Goal: Information Seeking & Learning: Learn about a topic

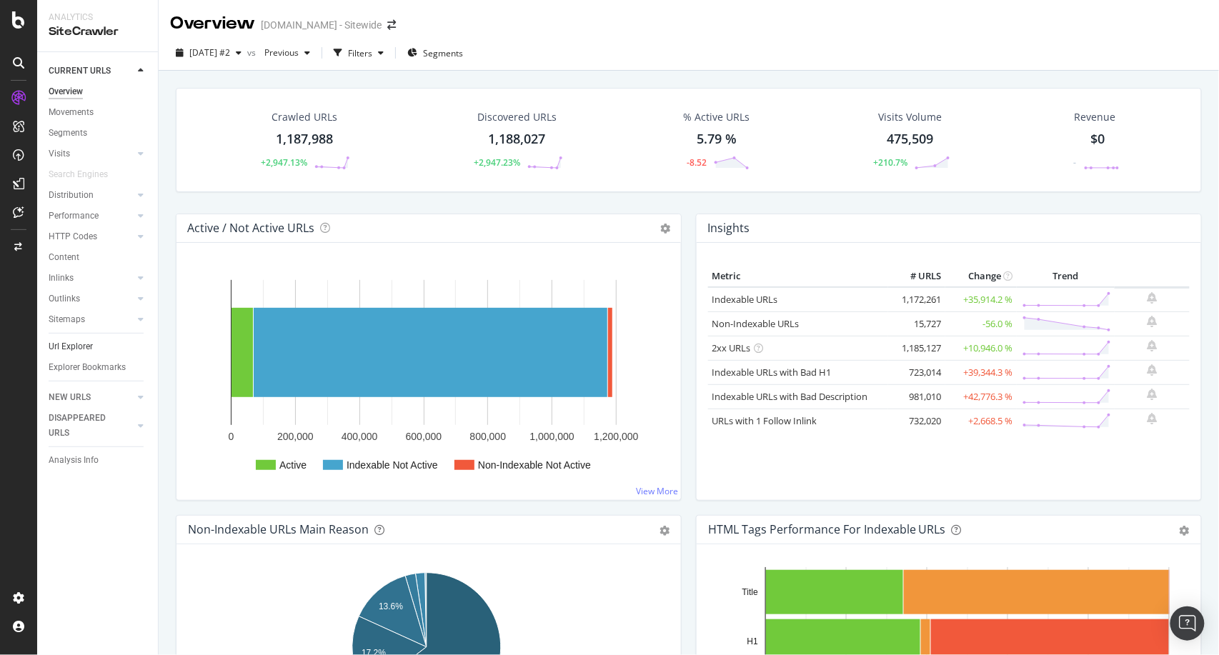
click at [96, 353] on link "Url Explorer" at bounding box center [98, 346] width 99 height 15
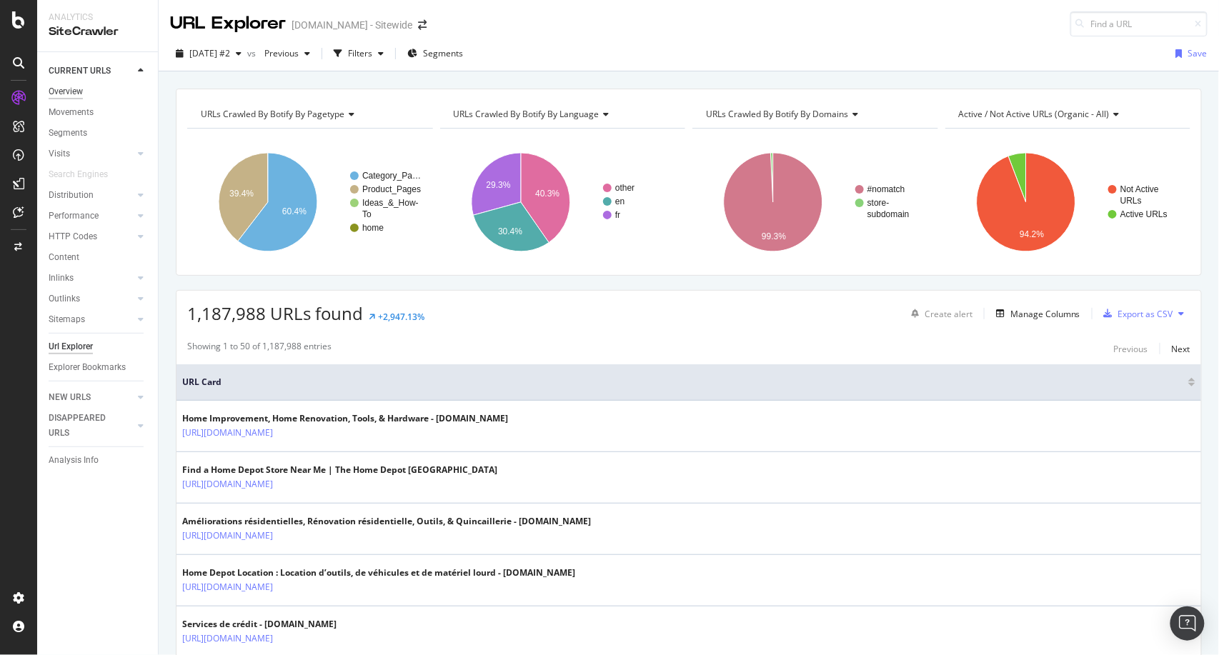
click at [78, 92] on div "Overview" at bounding box center [66, 91] width 34 height 15
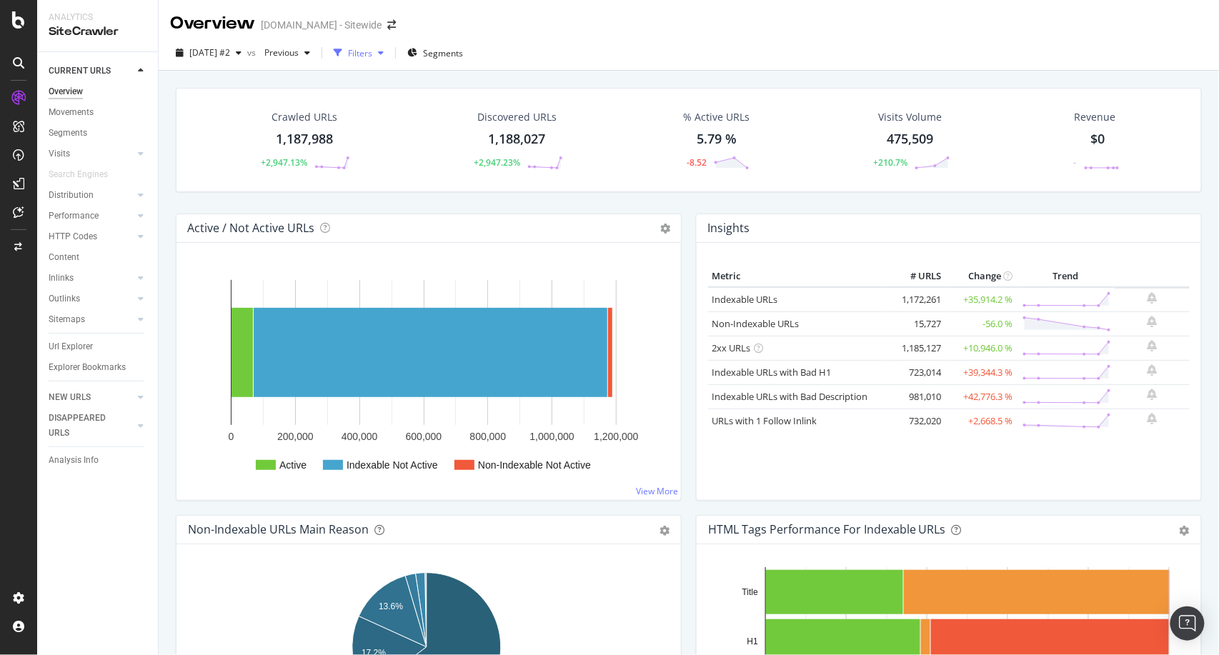
click at [390, 56] on div "button" at bounding box center [380, 53] width 17 height 9
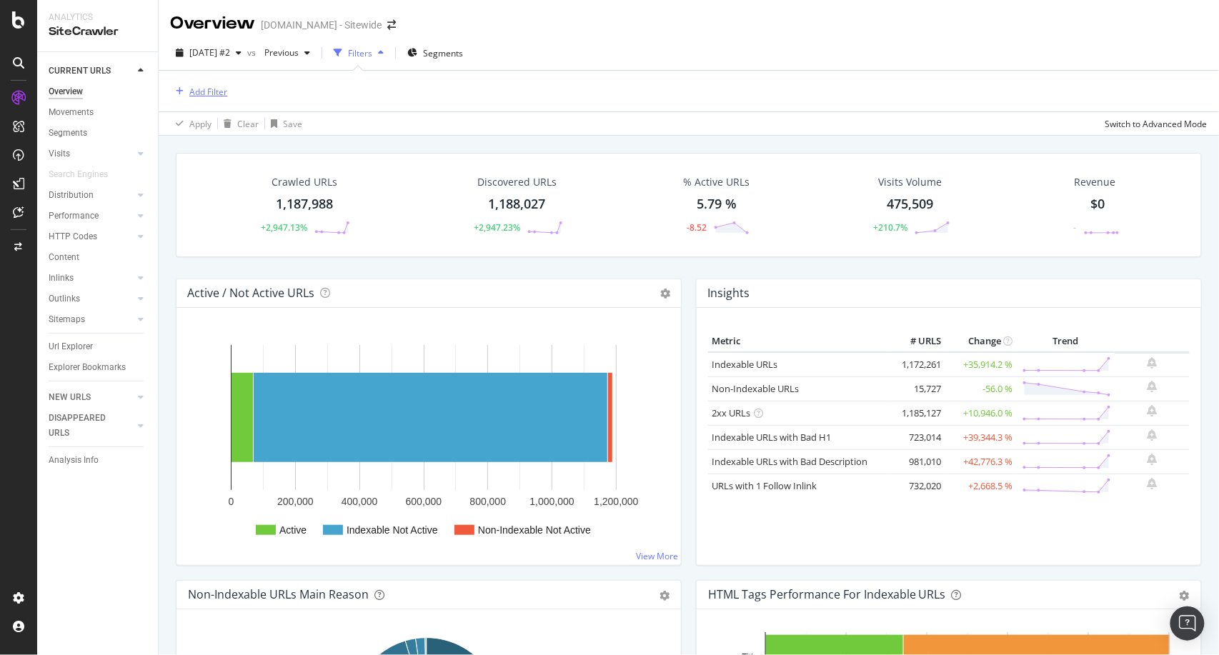
click at [202, 93] on div "Add Filter" at bounding box center [208, 92] width 38 height 12
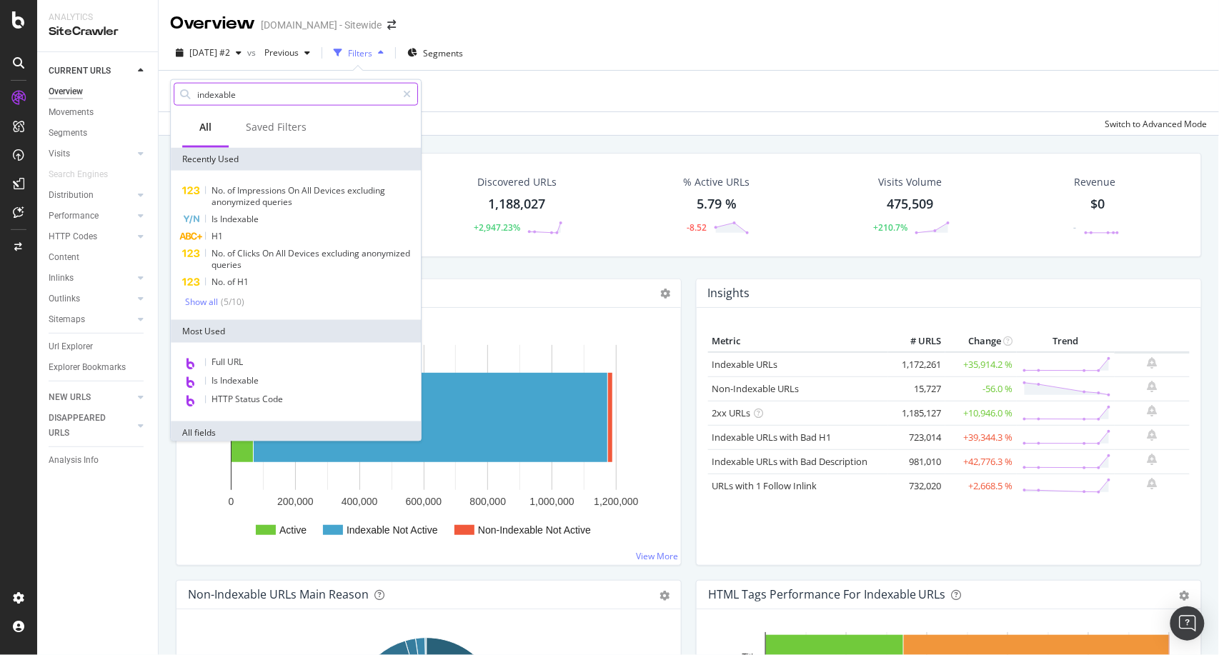
type input "indexable"
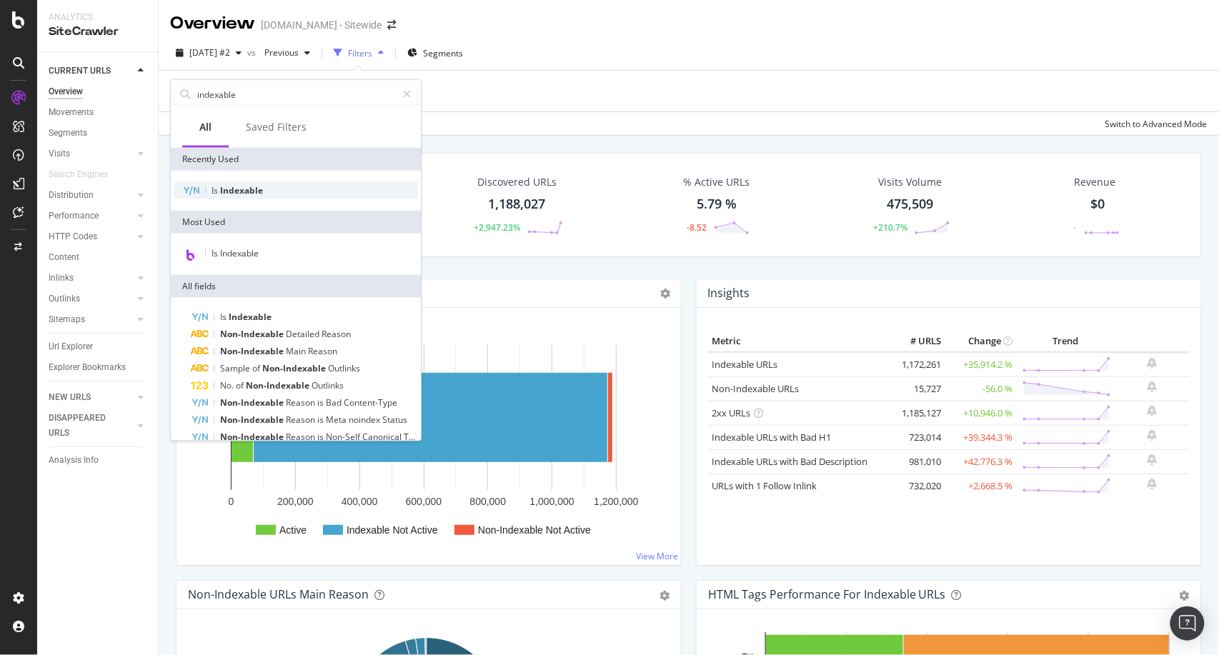
click at [238, 187] on span "Indexable" at bounding box center [241, 190] width 43 height 12
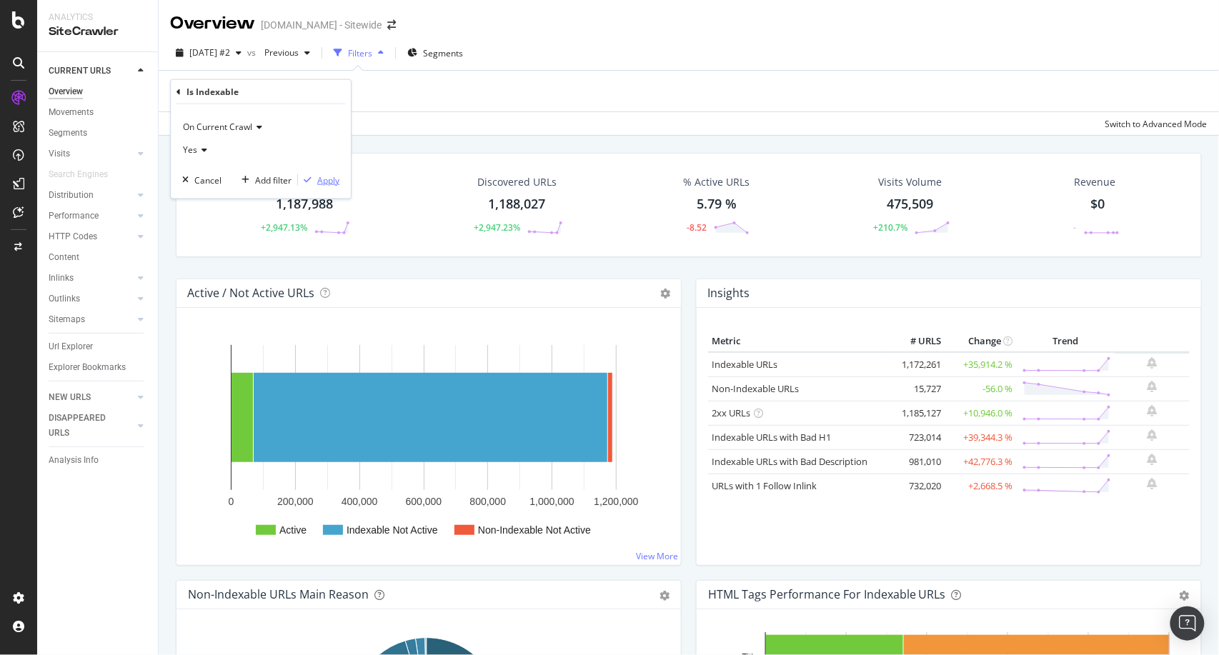
click at [326, 186] on button "Apply" at bounding box center [318, 180] width 41 height 14
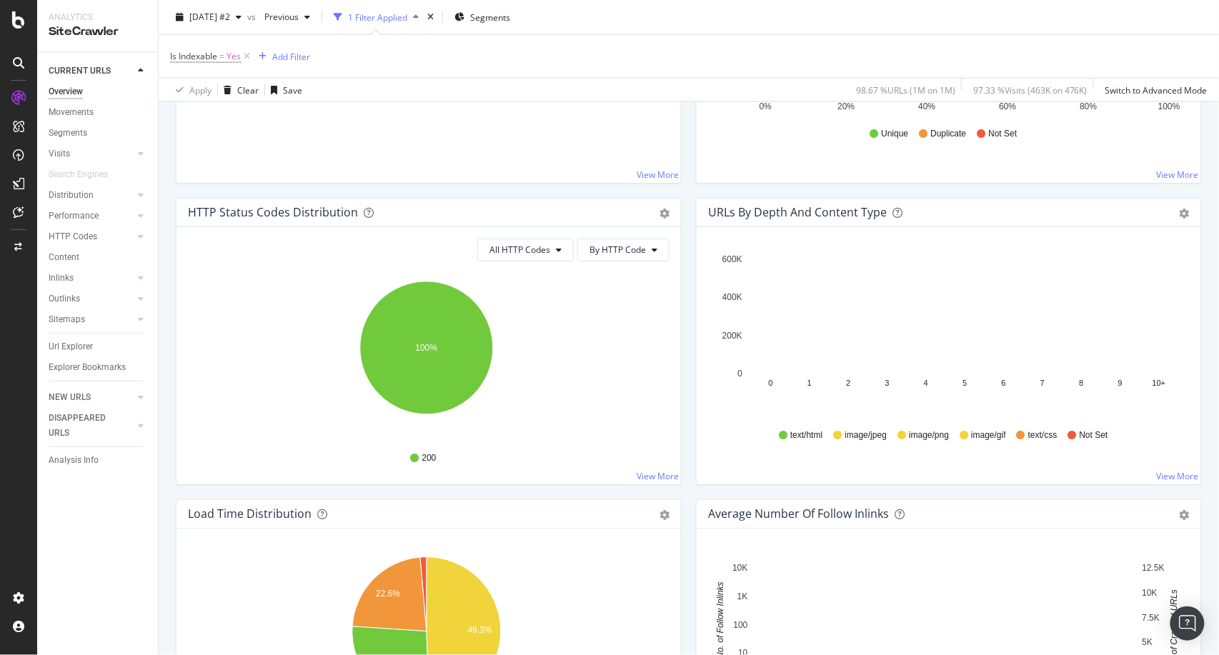
scroll to position [690, 0]
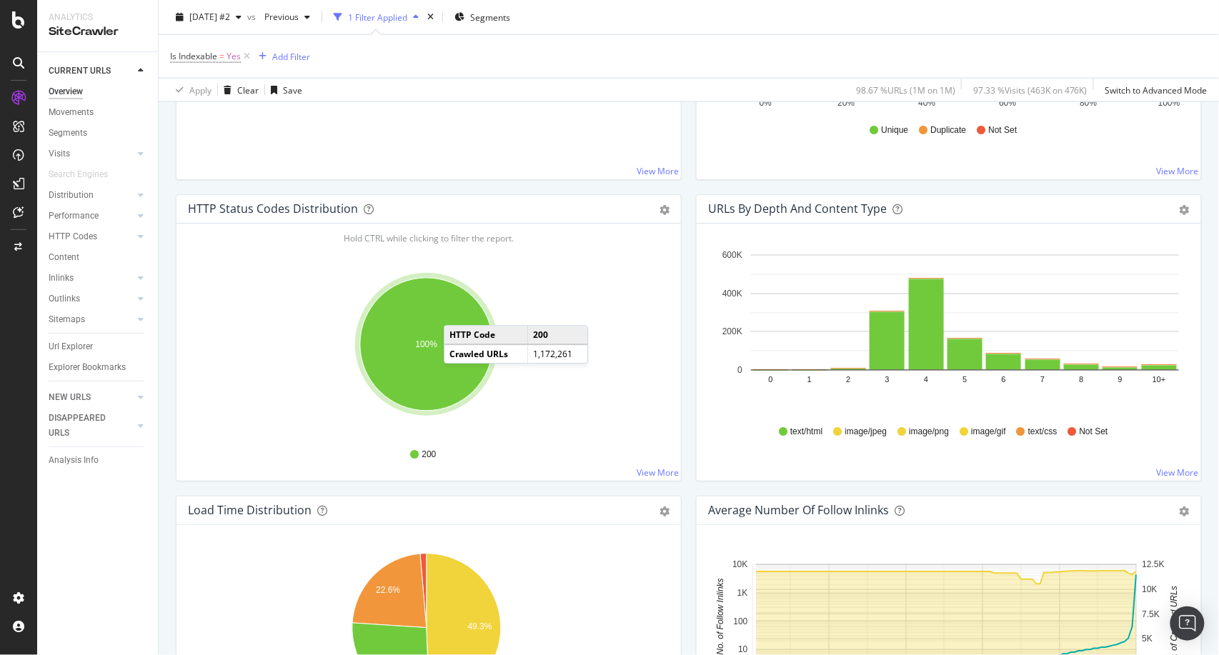
click at [458, 310] on ellipse "A chart." at bounding box center [426, 344] width 133 height 133
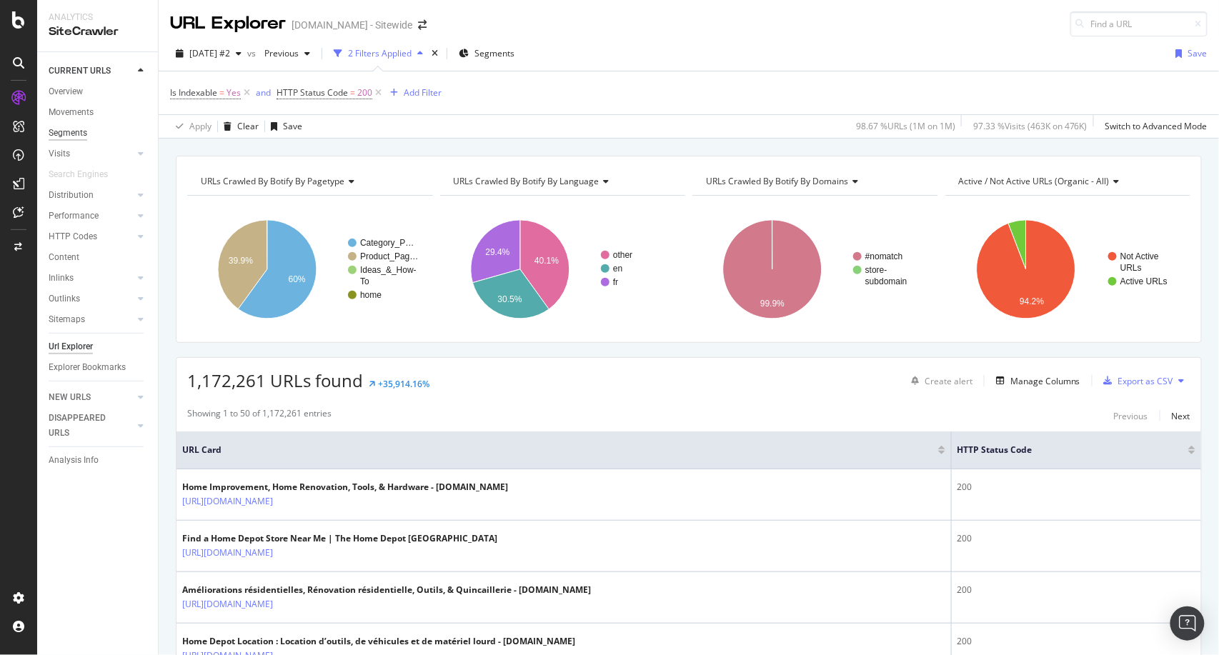
click at [85, 131] on div "Segments" at bounding box center [68, 133] width 39 height 15
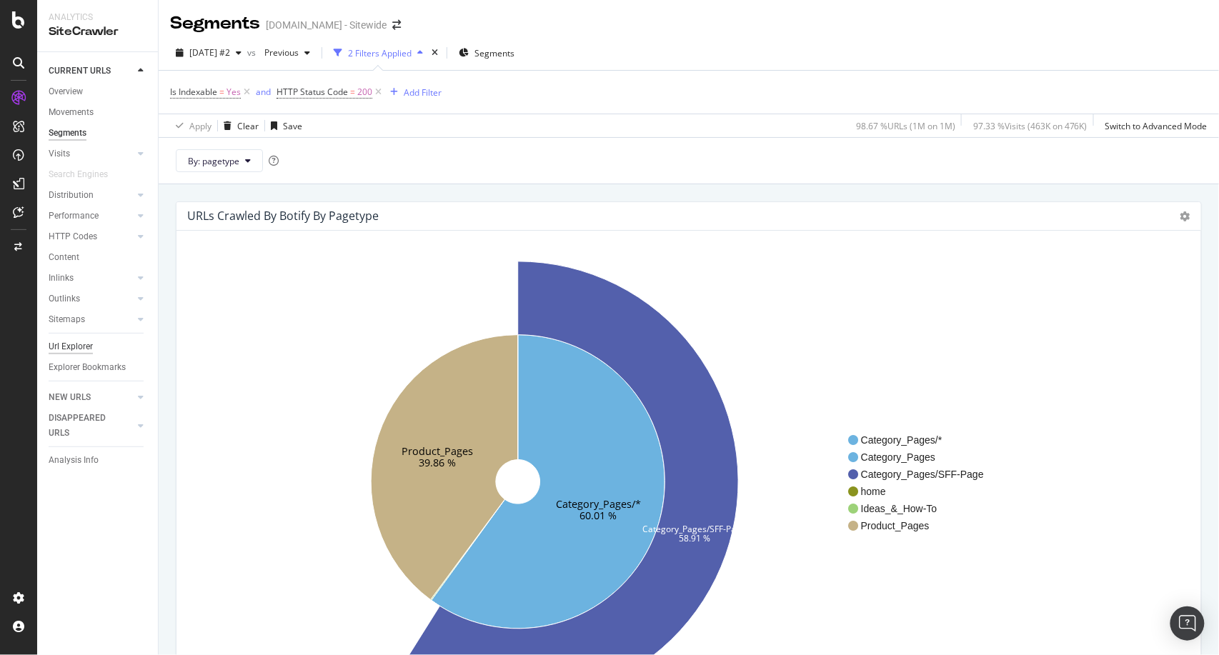
click at [79, 344] on div "Url Explorer" at bounding box center [71, 346] width 44 height 15
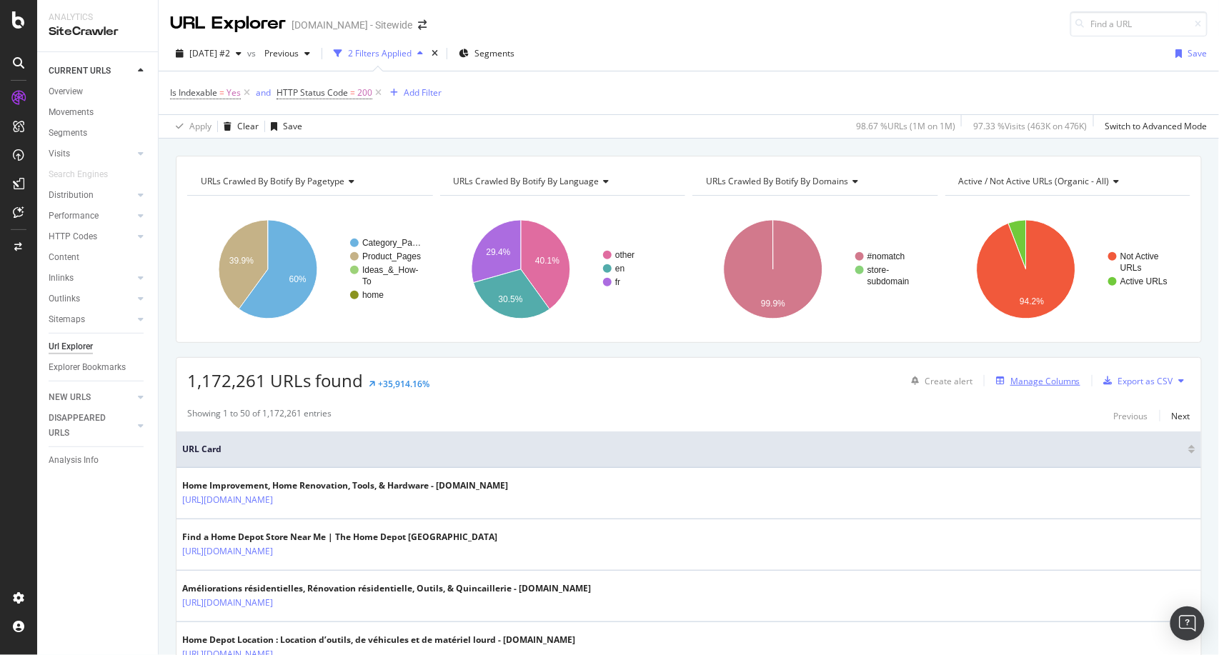
click at [1021, 385] on div "Manage Columns" at bounding box center [1046, 381] width 70 height 12
